Goal: Navigation & Orientation: Understand site structure

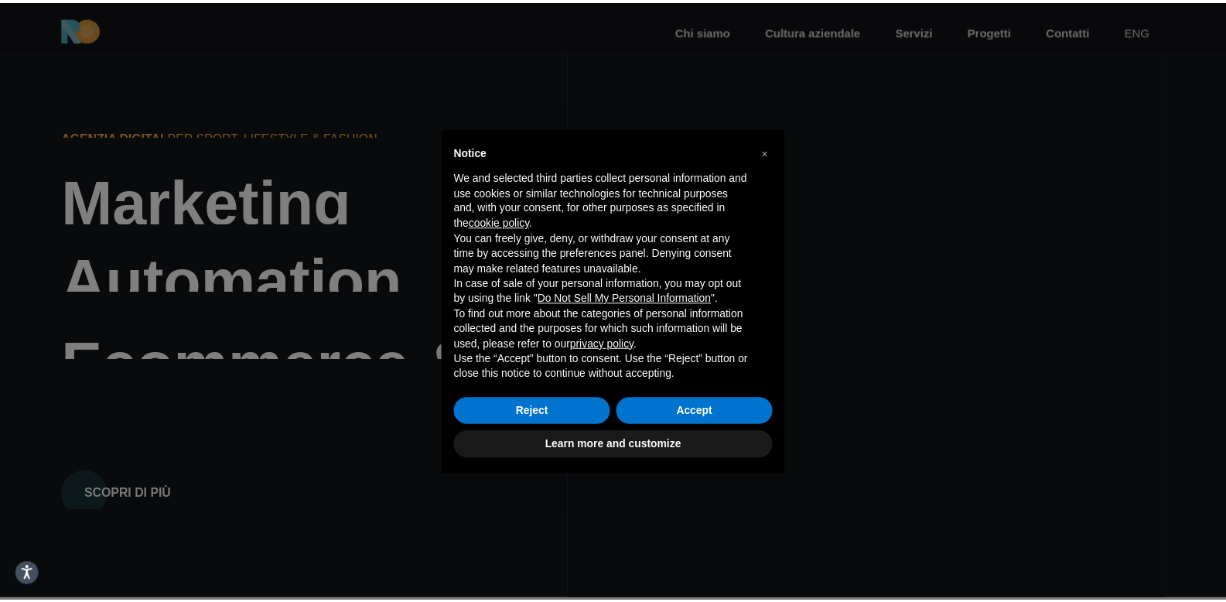
scroll to position [3, 0]
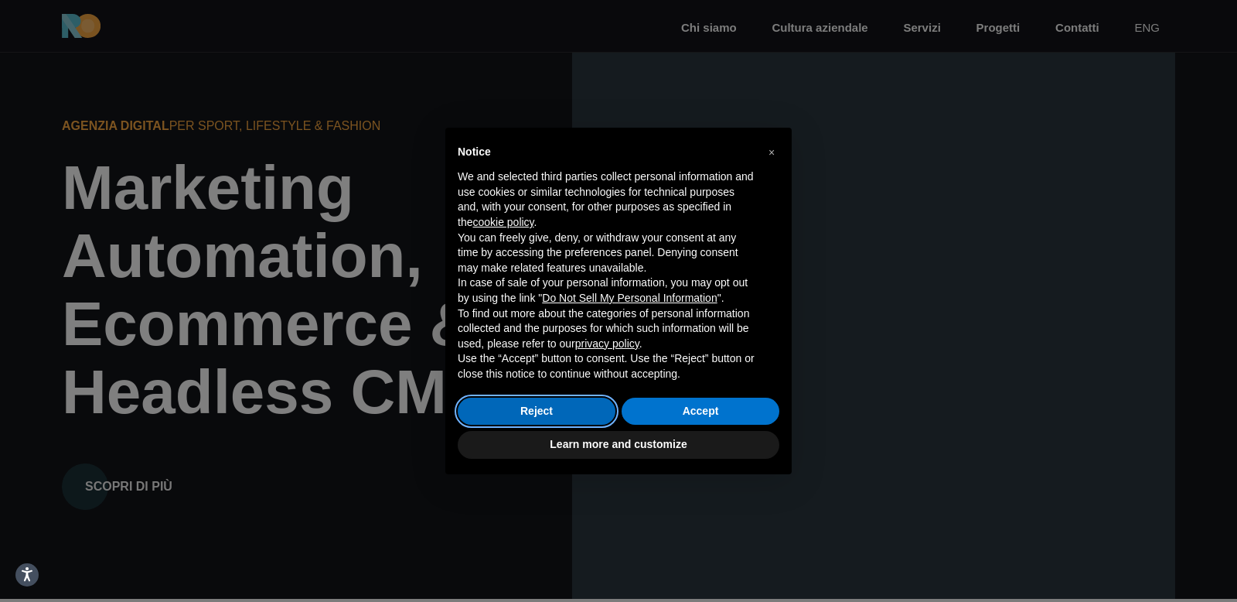
click at [558, 409] on button "Reject" at bounding box center [537, 411] width 158 height 28
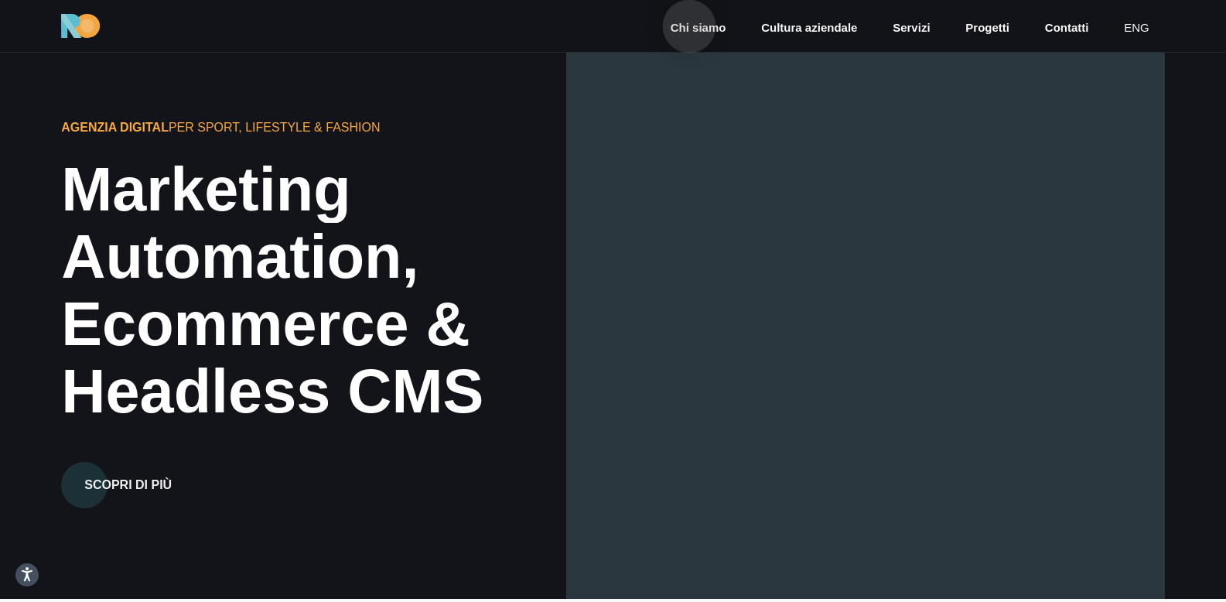
click at [689, 26] on link "Chi siamo" at bounding box center [698, 28] width 59 height 18
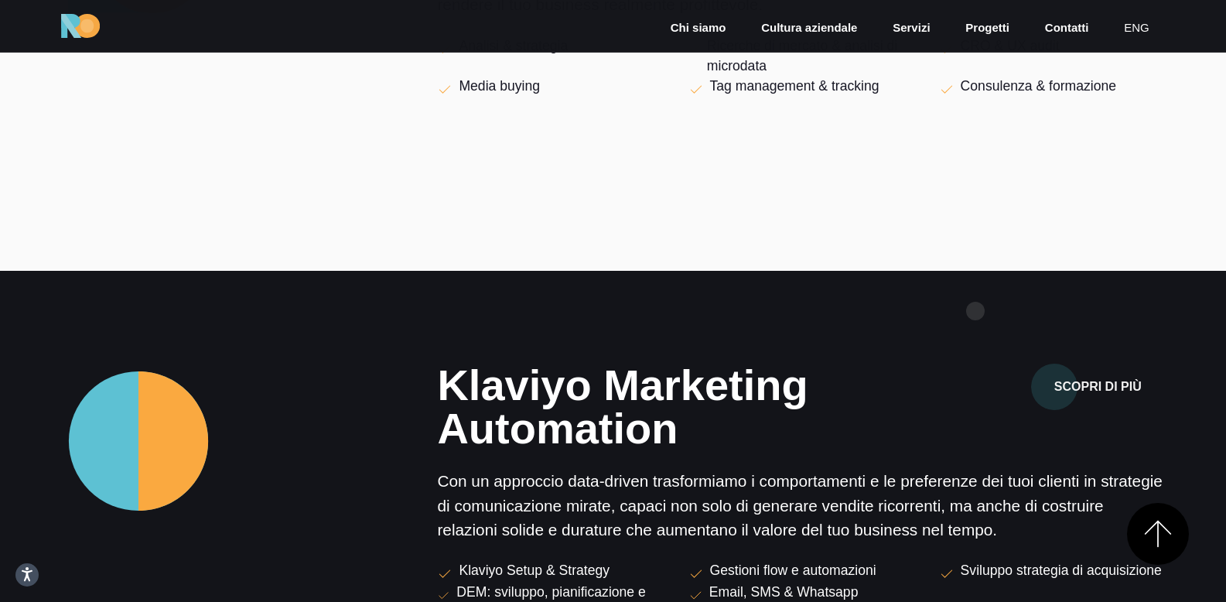
scroll to position [845, 0]
